Goal: Complete application form

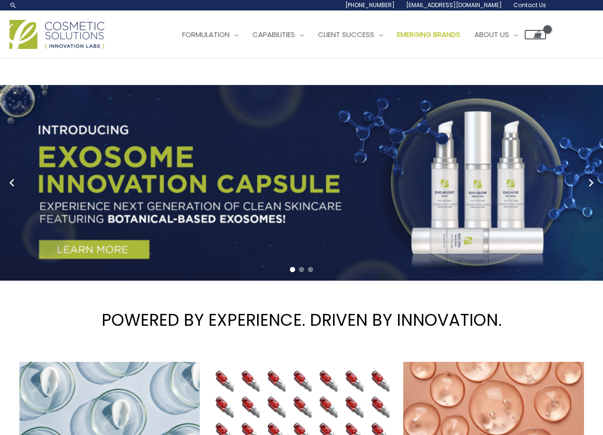
click at [461, 36] on span "Emerging Brands" at bounding box center [428, 34] width 63 height 10
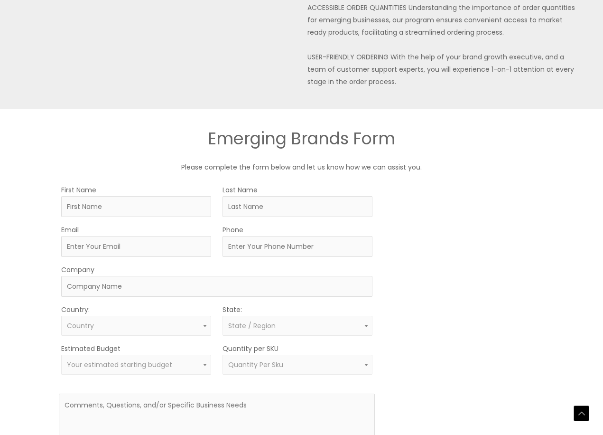
scroll to position [595, 0]
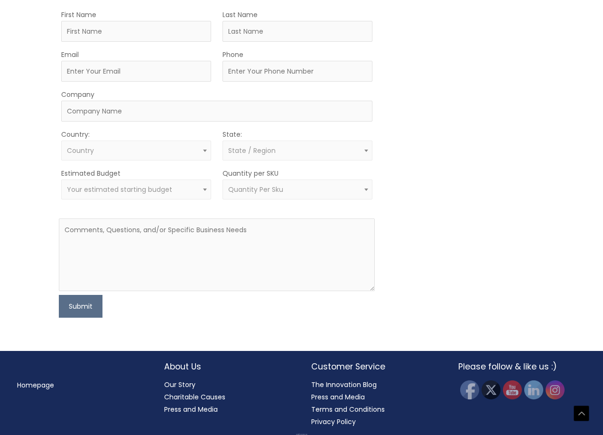
click at [188, 189] on span "Your estimated starting budget" at bounding box center [136, 189] width 139 height 9
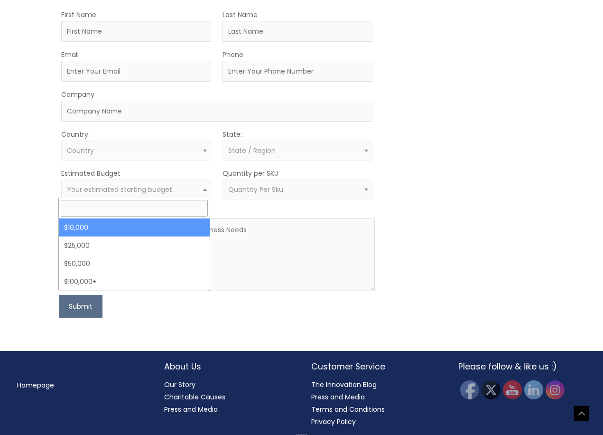
click at [190, 188] on span "Your estimated starting budget" at bounding box center [136, 189] width 139 height 9
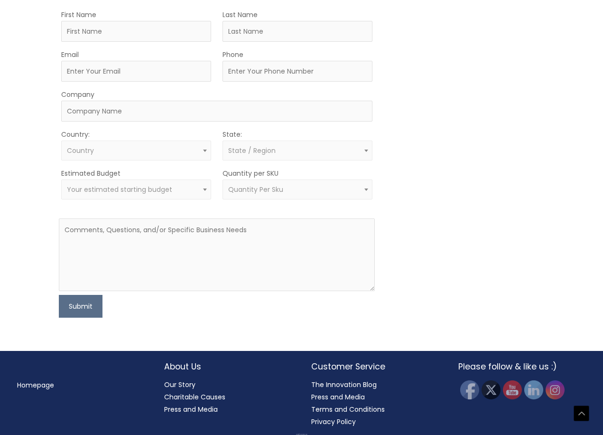
click at [259, 190] on span "Quantity Per Sku" at bounding box center [255, 189] width 55 height 9
click at [262, 189] on span "Quantity Per Sku" at bounding box center [255, 189] width 55 height 9
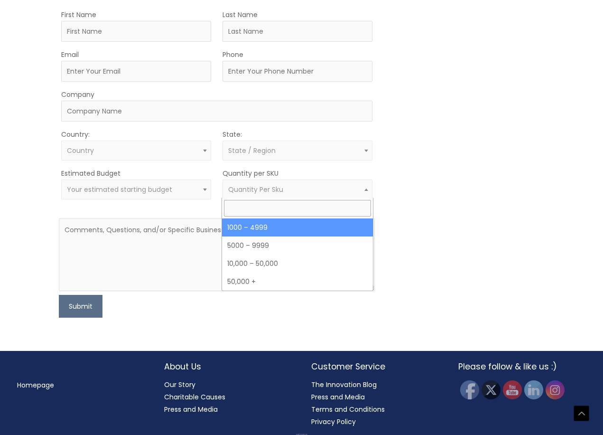
click at [281, 190] on span "Quantity Per Sku" at bounding box center [255, 189] width 55 height 9
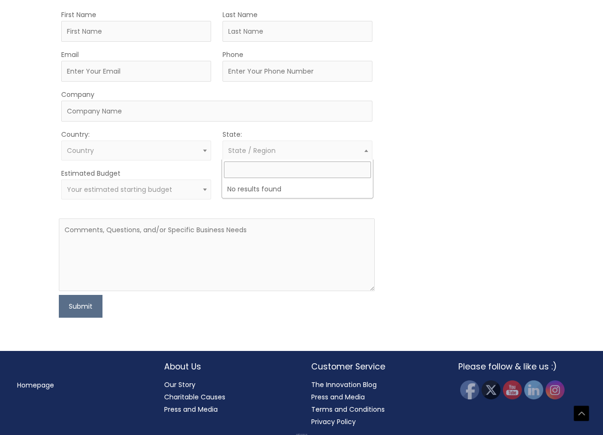
click at [280, 151] on span "State / Region" at bounding box center [297, 150] width 139 height 9
click at [262, 170] on input "text" at bounding box center [297, 169] width 147 height 17
type input "u"
type input "Spain"
click at [424, 134] on div "MOQ TRIGGER STEP 2 TRIGGER" at bounding box center [465, 163] width 158 height 309
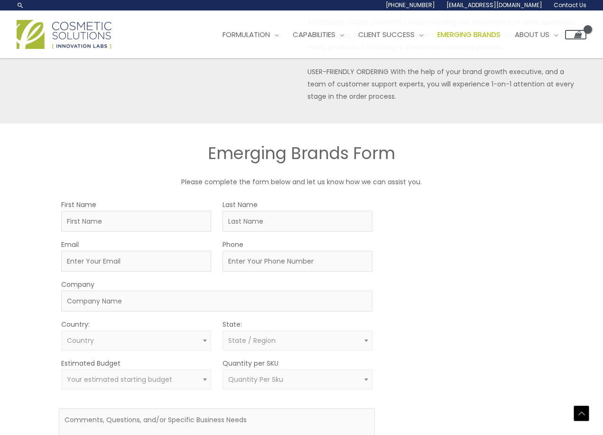
scroll to position [199, 0]
